Goal: Complete application form

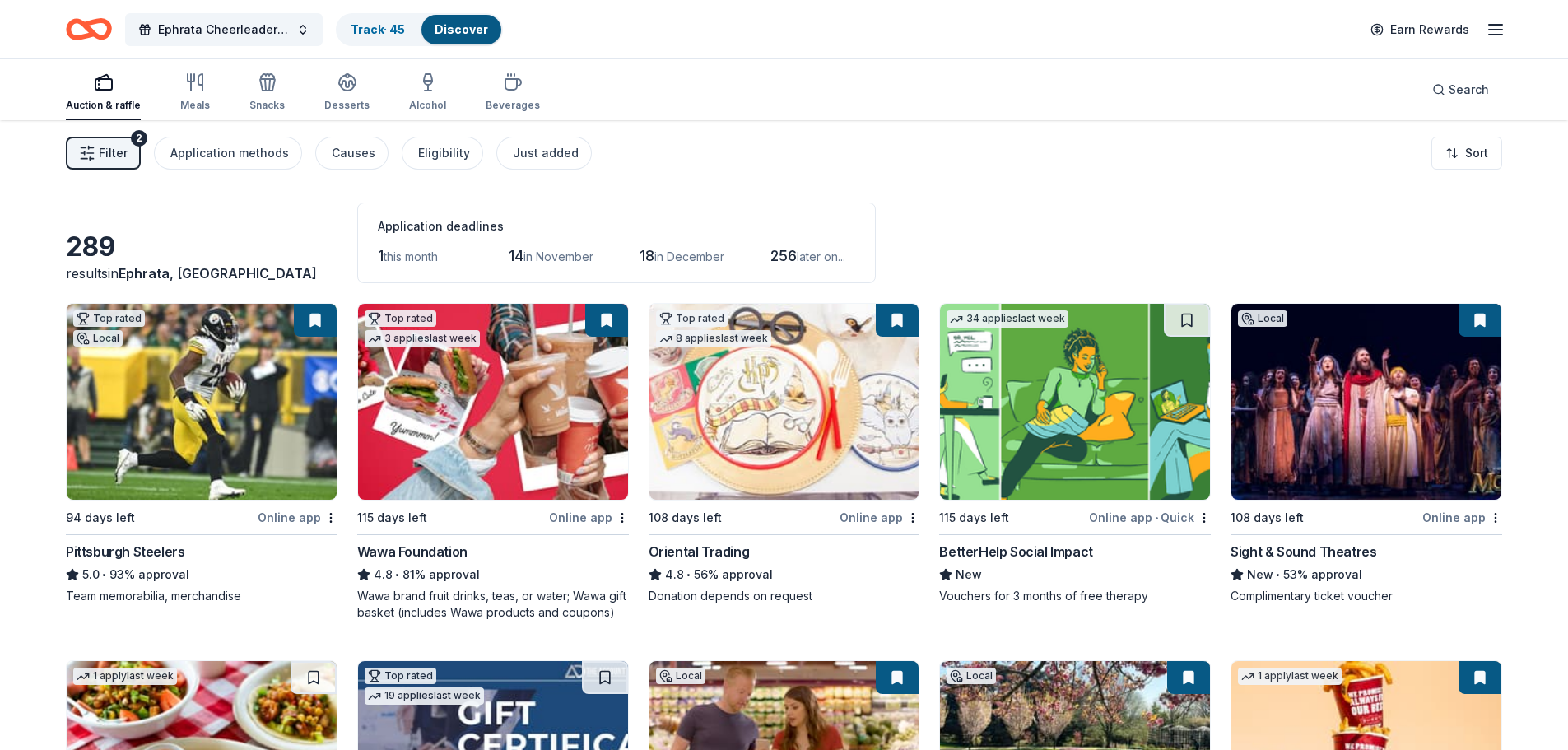
scroll to position [3172, 0]
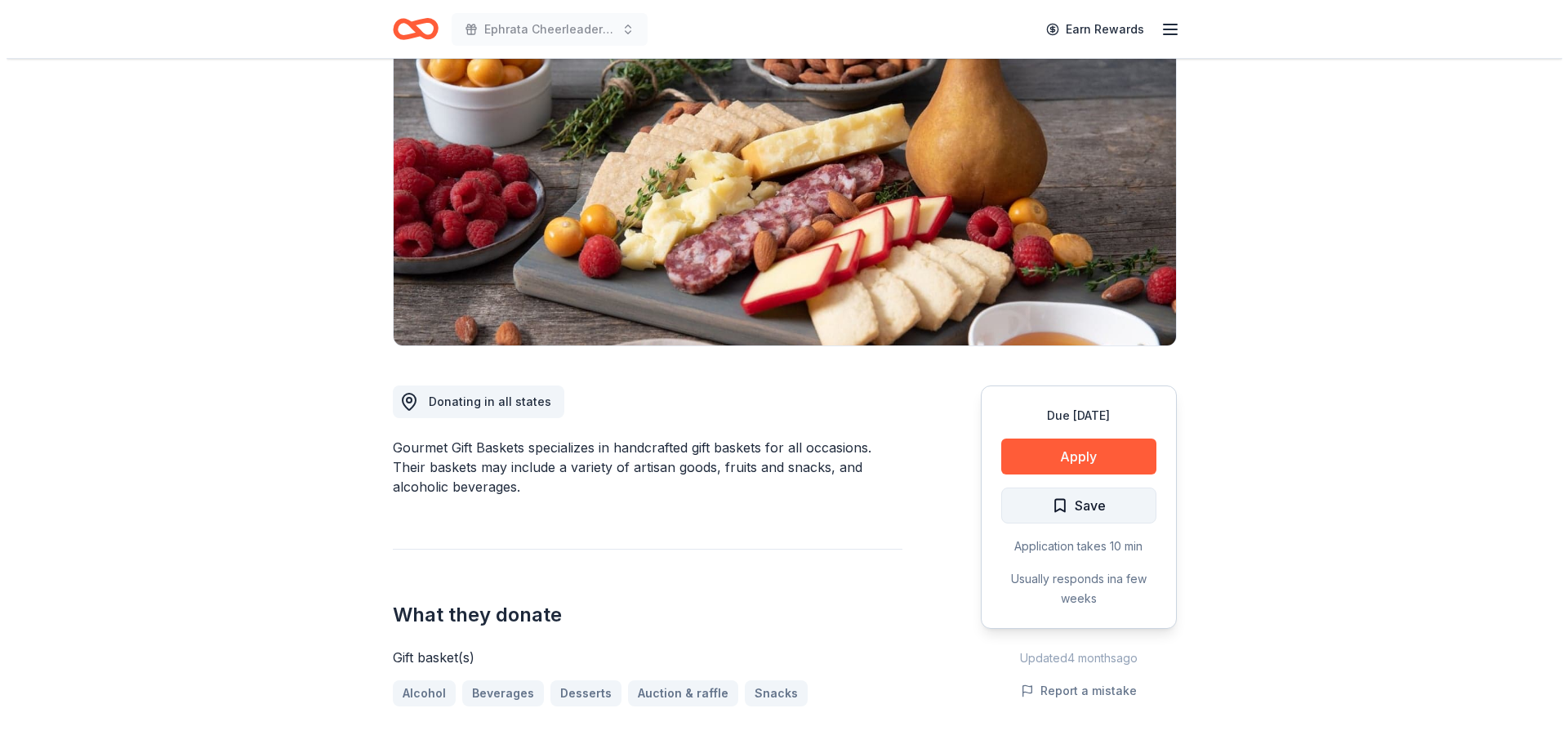
scroll to position [164, 0]
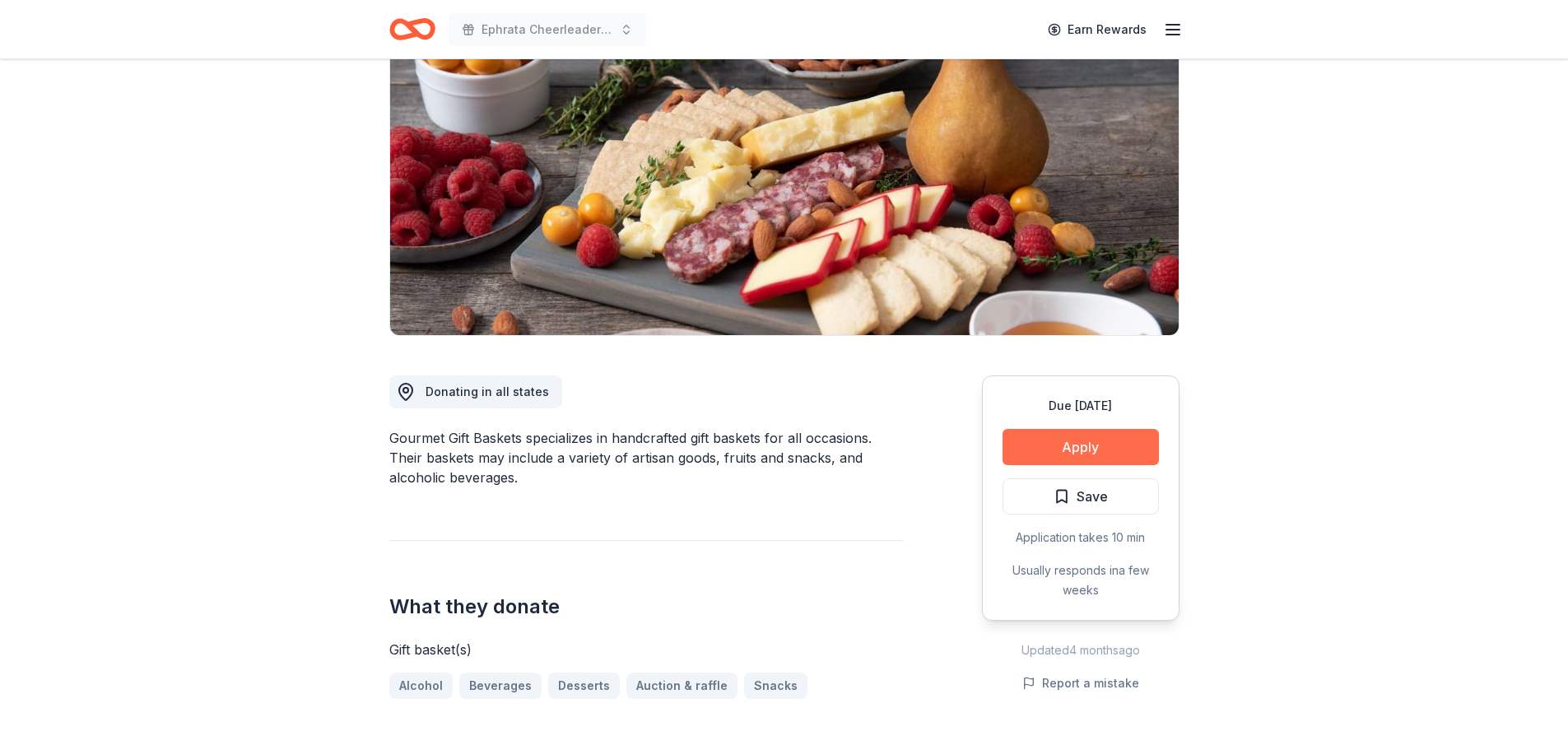
click at [1074, 446] on button "Apply" at bounding box center [1081, 447] width 156 height 37
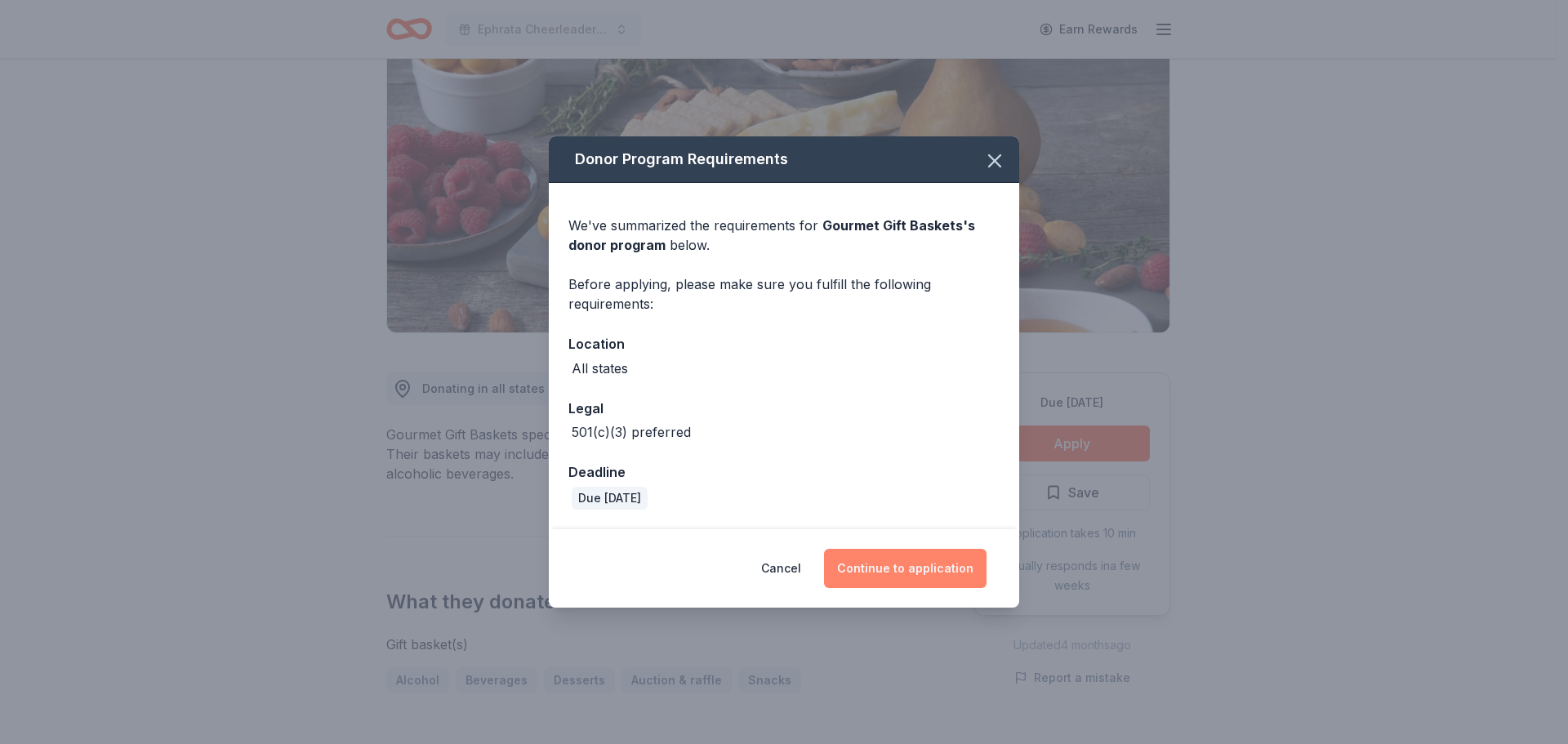
click at [949, 567] on button "Continue to application" at bounding box center [906, 569] width 163 height 39
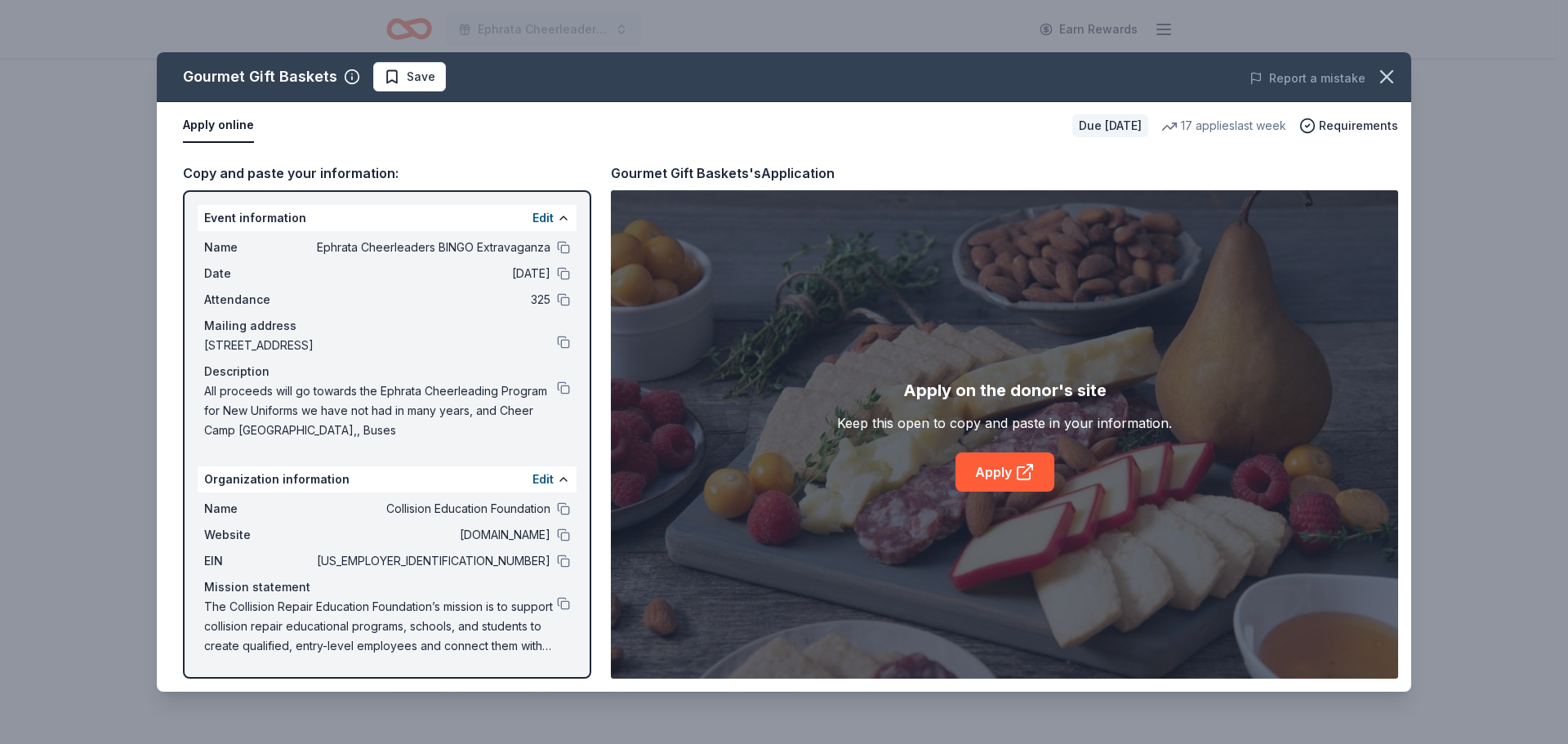
click at [570, 242] on div "Name Ephrata Cheerleaders BINGO Extravaganza Date 02/21/26 Attendance 325 Maili…" at bounding box center [387, 339] width 379 height 216
click at [567, 248] on button at bounding box center [563, 247] width 13 height 13
click at [568, 270] on button at bounding box center [563, 273] width 13 height 13
click at [565, 303] on button at bounding box center [563, 299] width 13 height 13
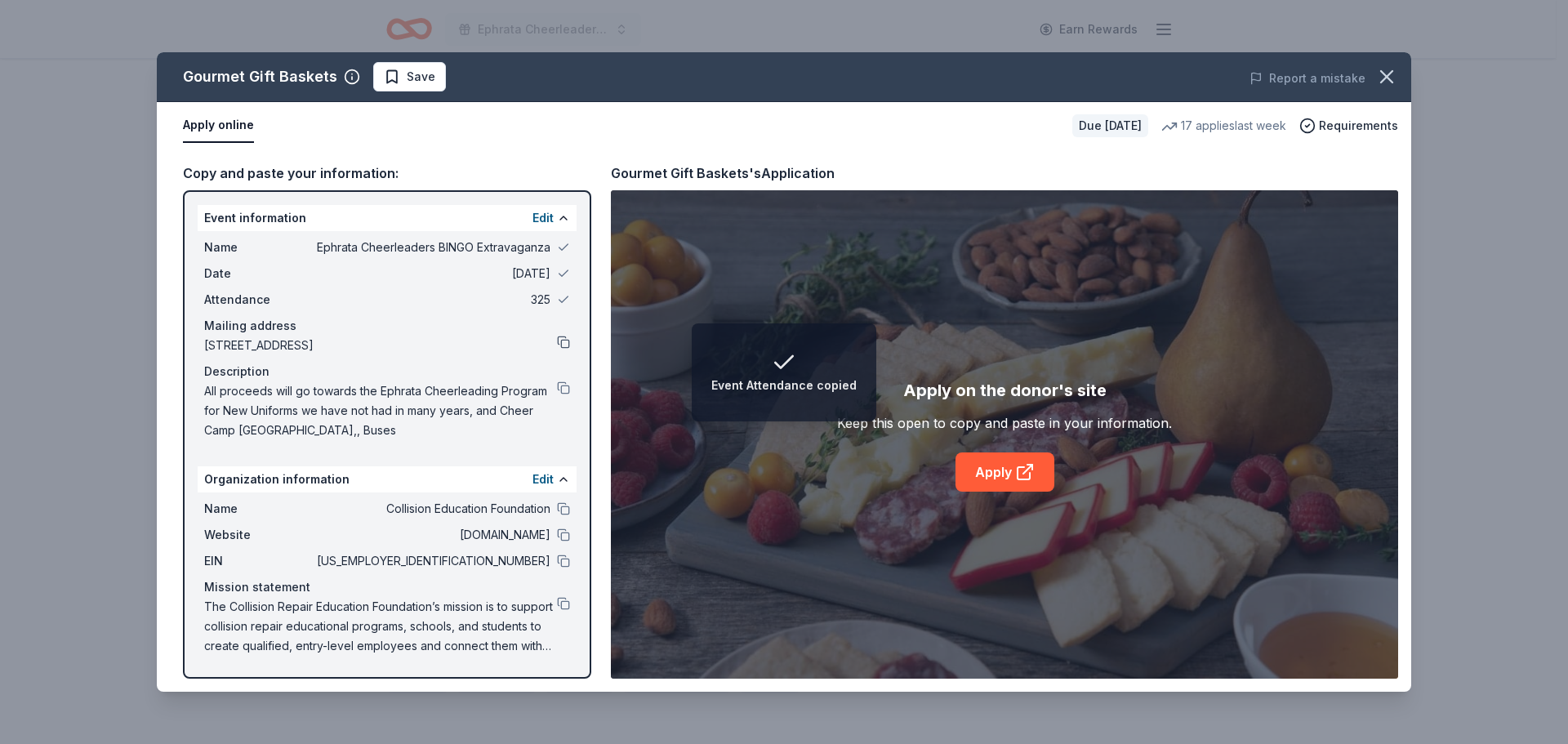
click at [562, 340] on button at bounding box center [563, 341] width 13 height 13
click at [560, 385] on button at bounding box center [563, 387] width 13 height 13
click at [1008, 462] on link "Apply" at bounding box center [1005, 471] width 99 height 39
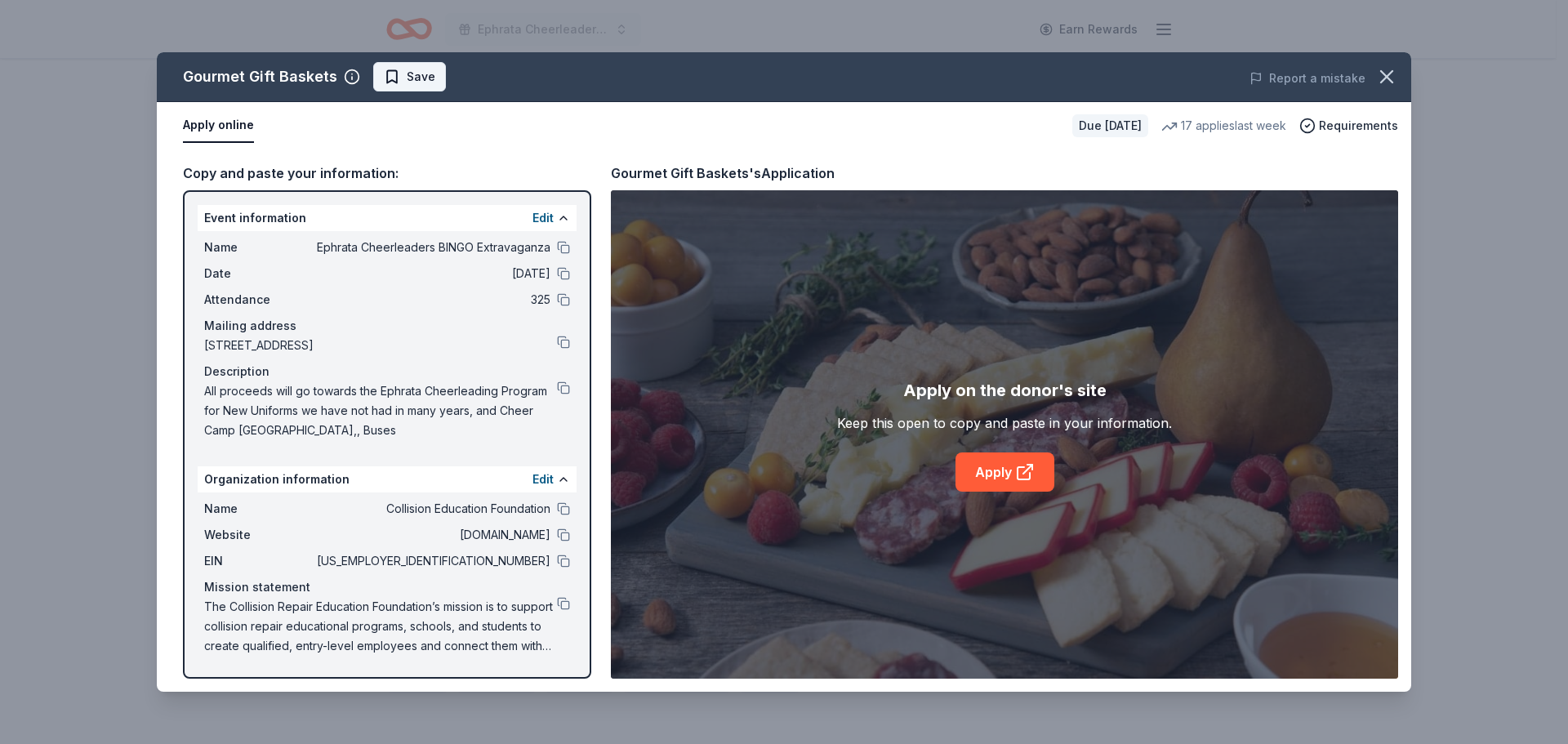
click at [416, 75] on span "Save" at bounding box center [421, 76] width 28 height 20
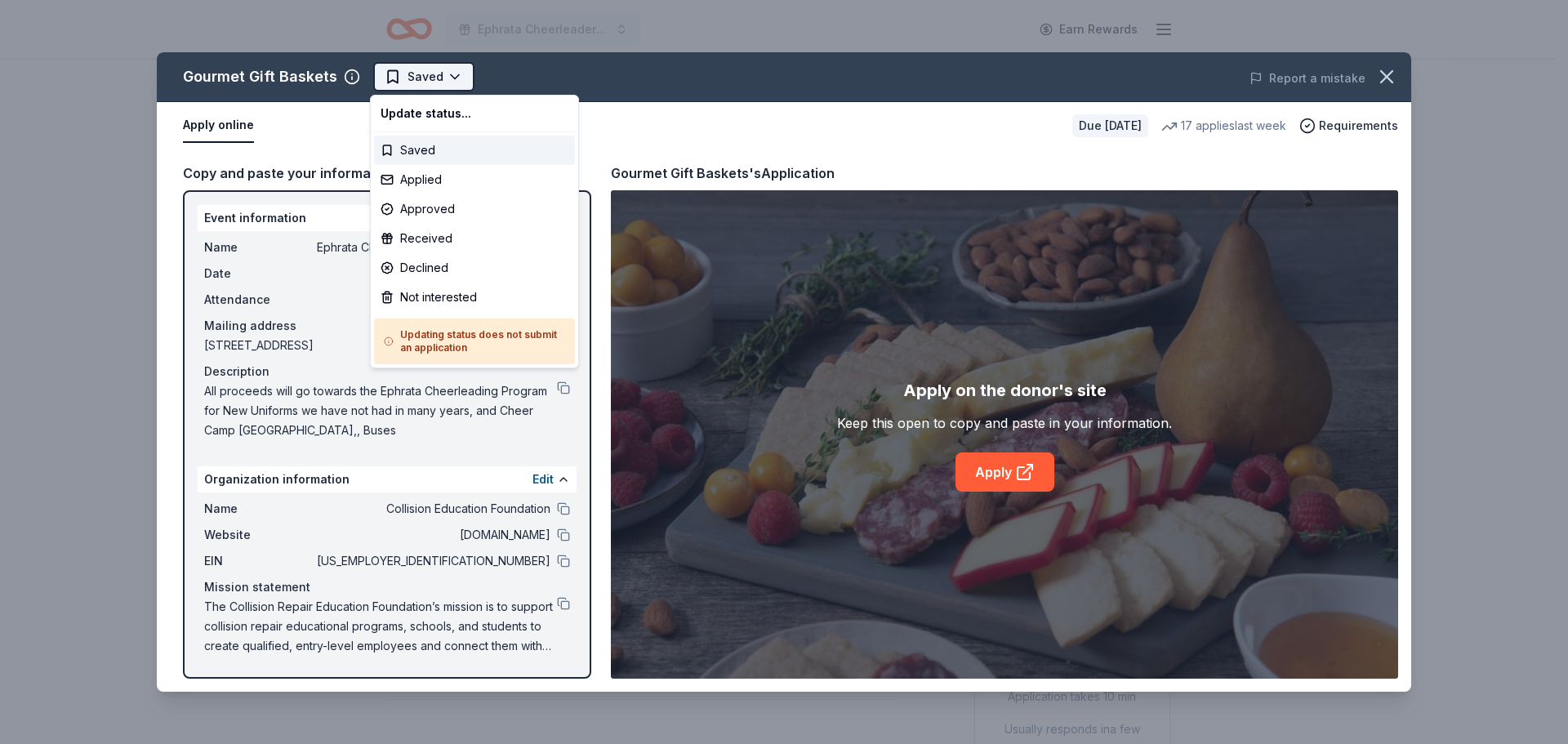
click at [428, 72] on html "Ephrata Cheerleaders BINGO Extravaganza Earn Rewards Due in 129 days Share Gour…" at bounding box center [784, 372] width 1568 height 744
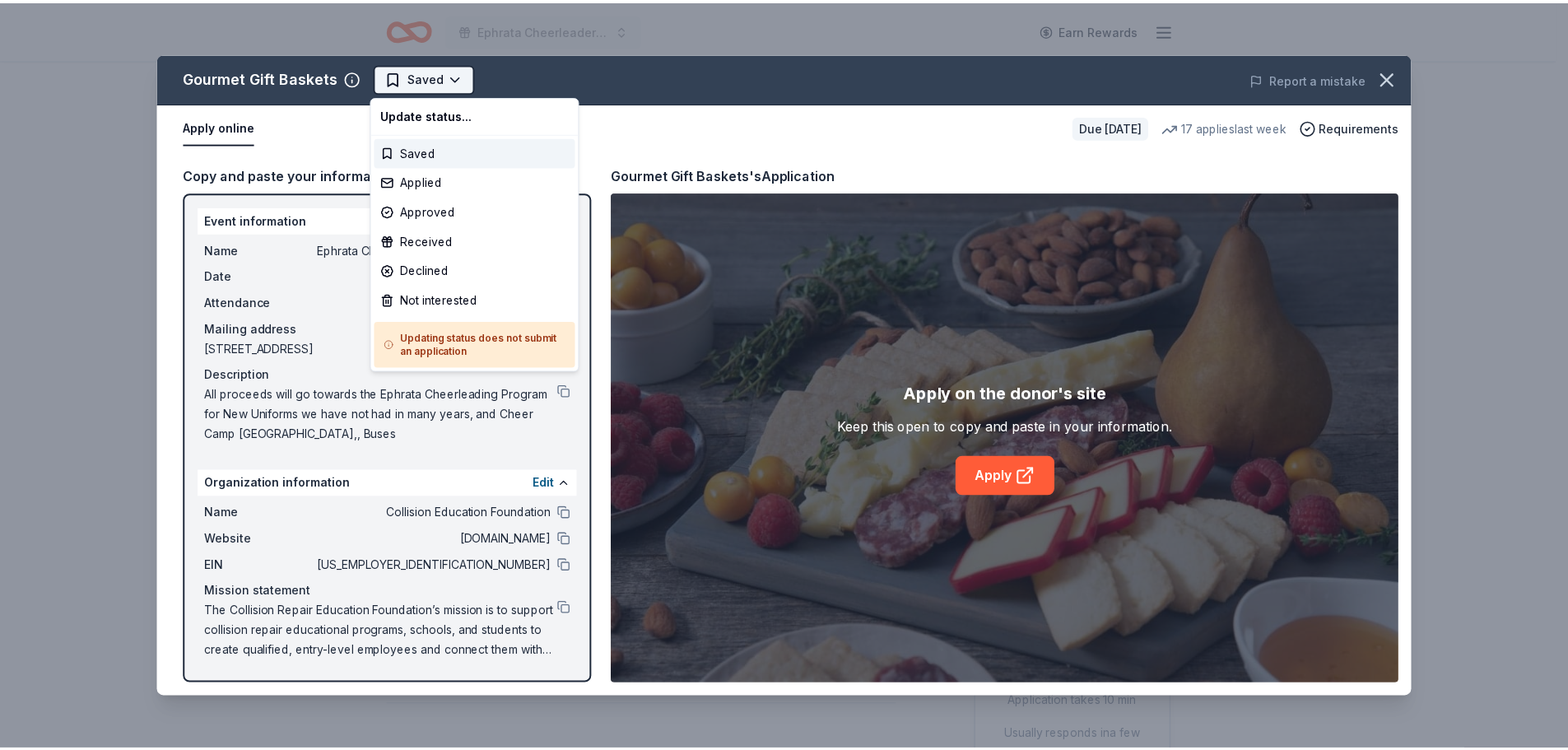
scroll to position [0, 0]
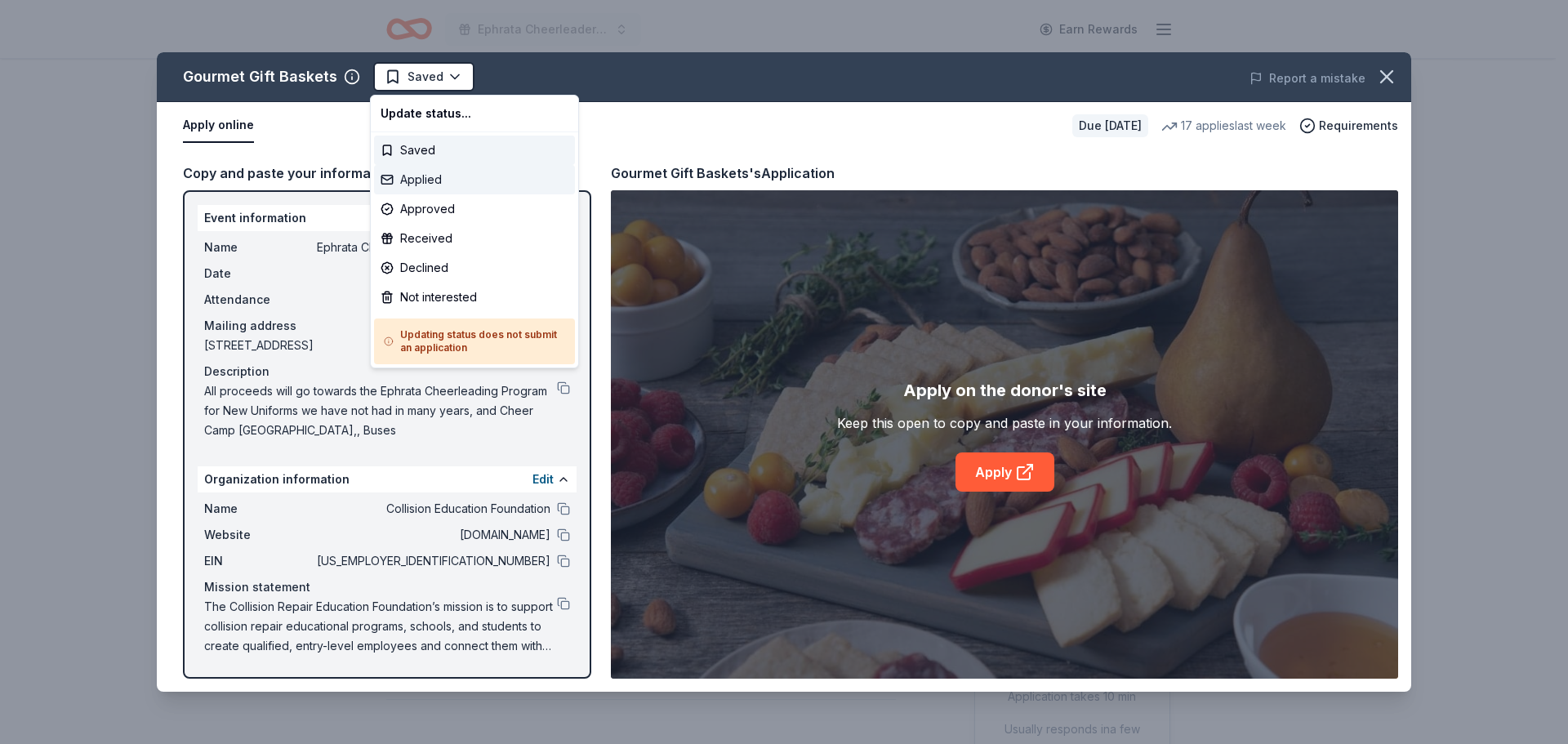
click at [437, 182] on div "Applied" at bounding box center [475, 179] width 201 height 29
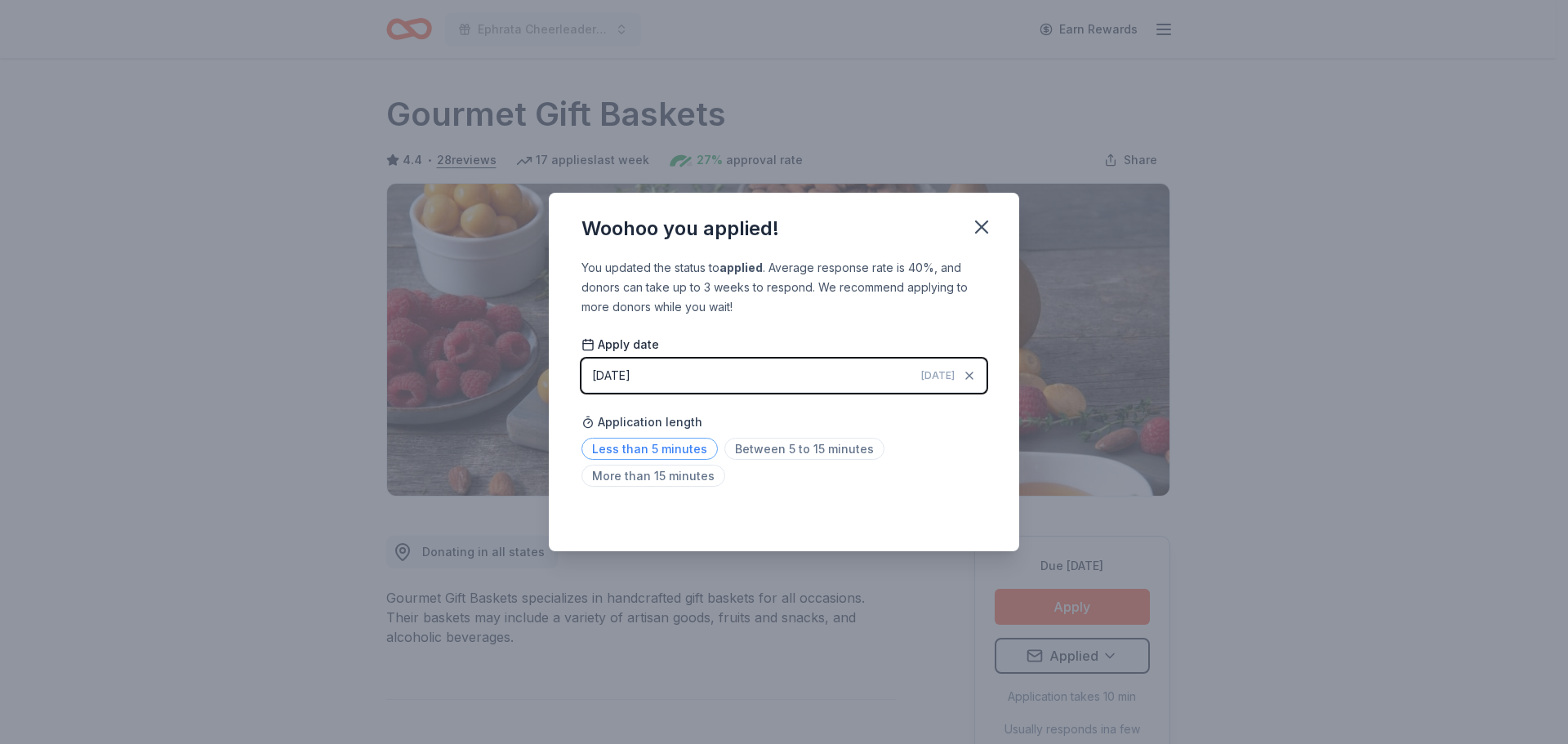
click at [638, 455] on span "Less than 5 minutes" at bounding box center [649, 448] width 136 height 22
click at [987, 213] on button "button" at bounding box center [982, 226] width 36 height 36
